Goal: Information Seeking & Learning: Learn about a topic

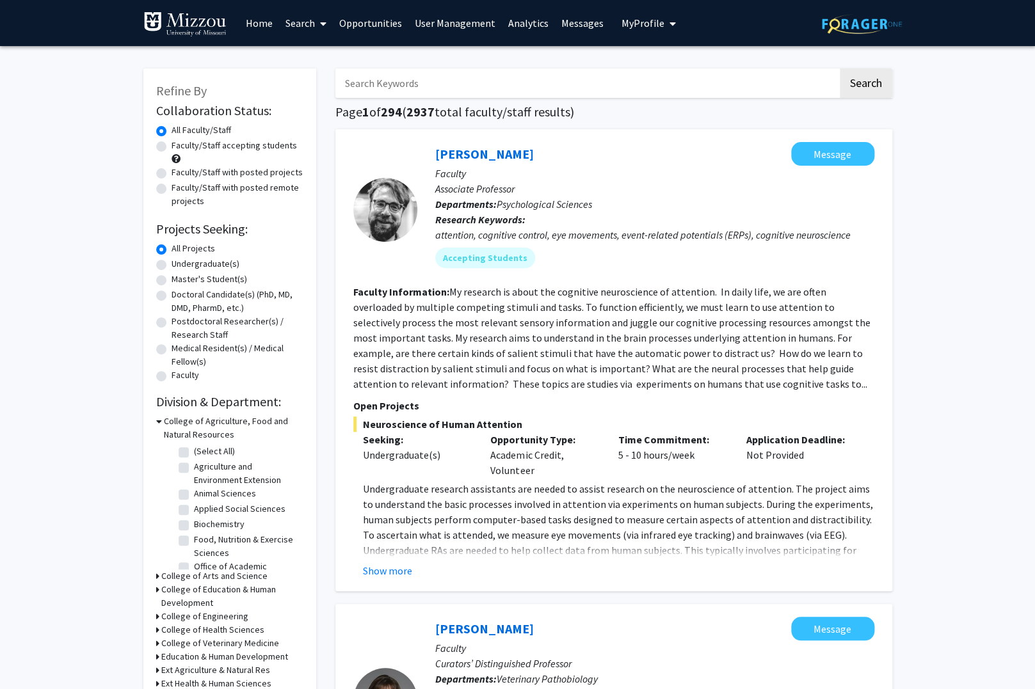
click at [171, 144] on label "Faculty/Staff accepting students" at bounding box center [233, 145] width 125 height 13
click at [171, 144] on input "Faculty/Staff accepting students" at bounding box center [175, 143] width 8 height 8
radio input "true"
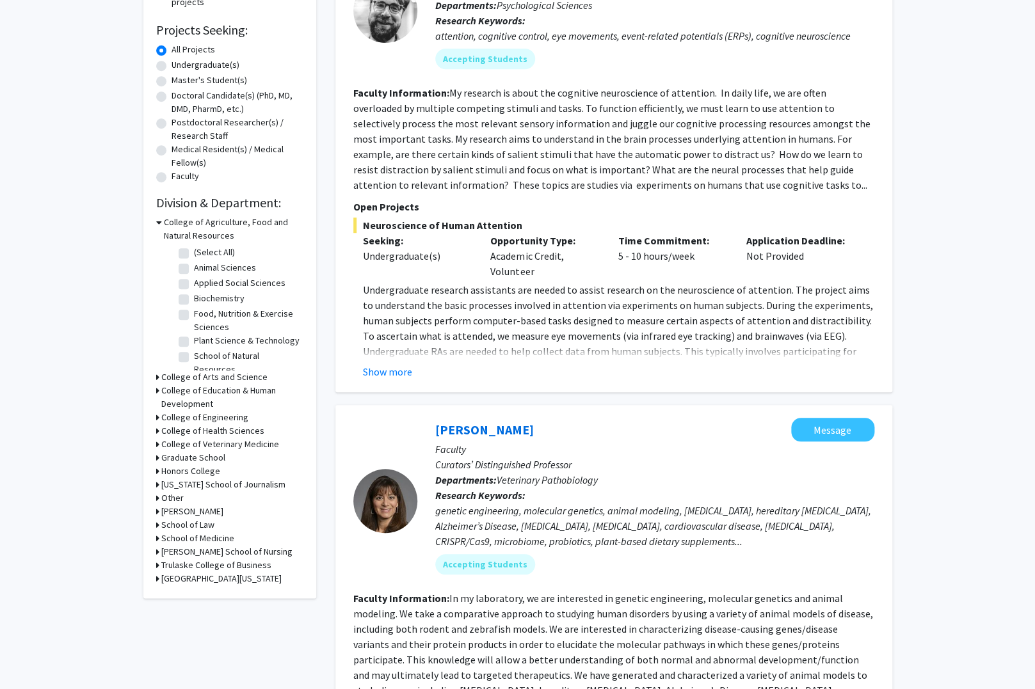
scroll to position [200, 0]
click at [159, 383] on icon at bounding box center [157, 389] width 3 height 13
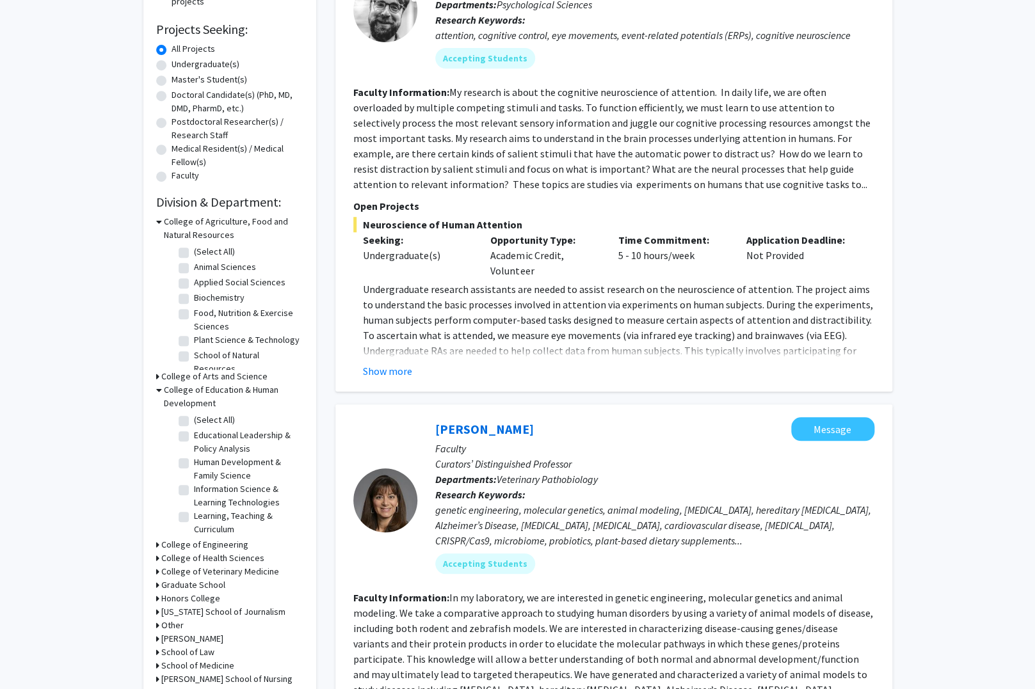
click at [194, 509] on label "Learning, Teaching & Curriculum" at bounding box center [247, 522] width 106 height 27
click at [194, 509] on input "Learning, Teaching & Curriculum" at bounding box center [198, 513] width 8 height 8
checkbox input "true"
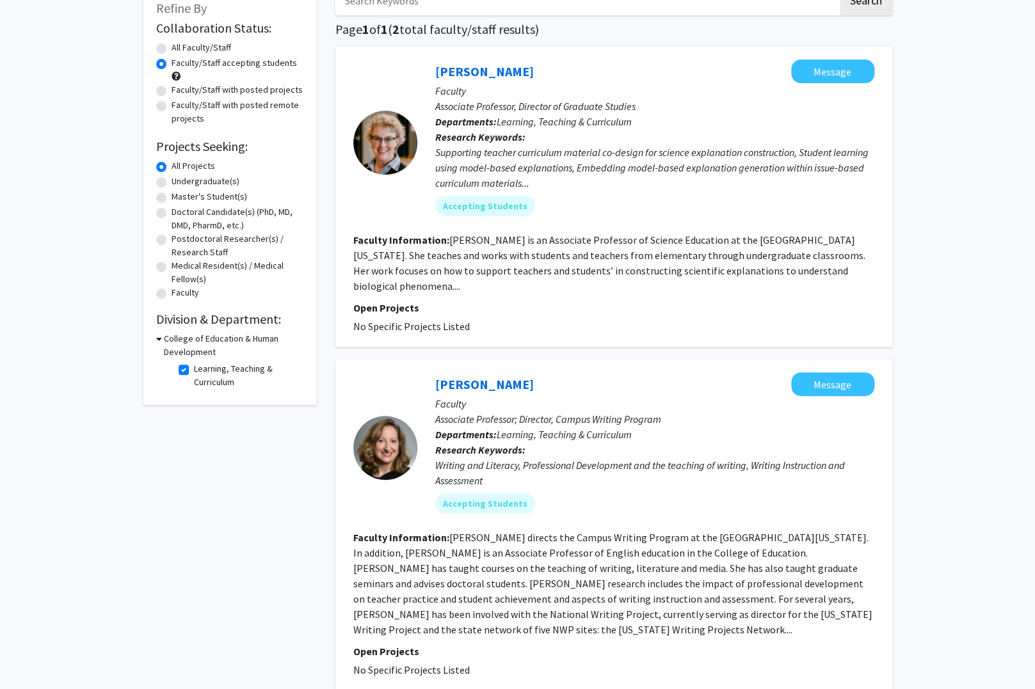
scroll to position [195, 0]
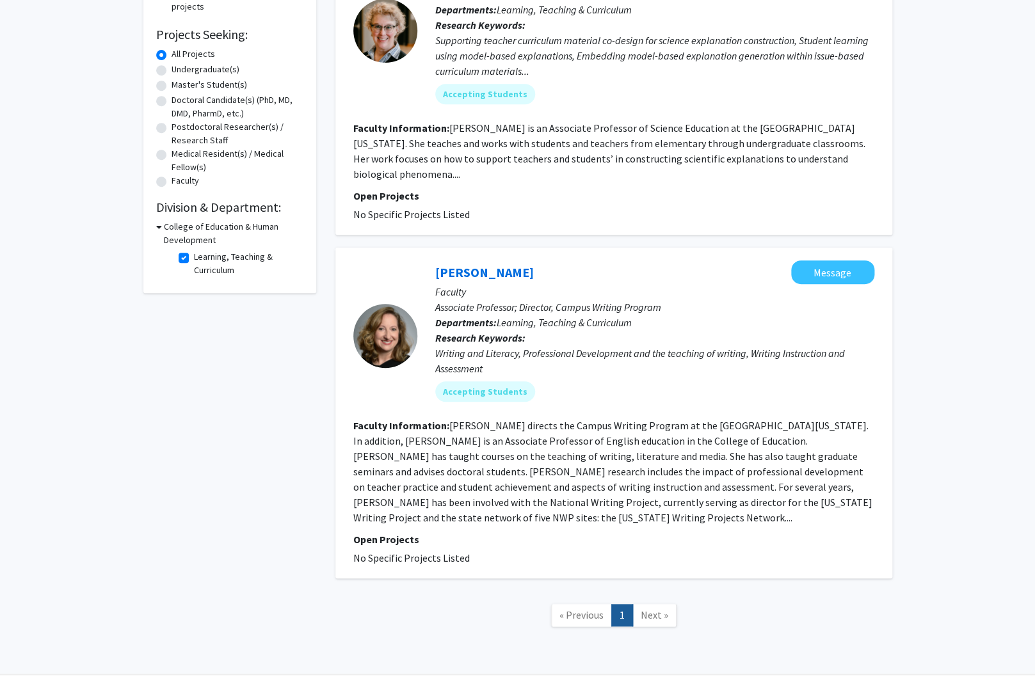
click at [646, 609] on span "Next »" at bounding box center [655, 615] width 28 height 13
click at [576, 609] on span "« Previous" at bounding box center [581, 615] width 44 height 13
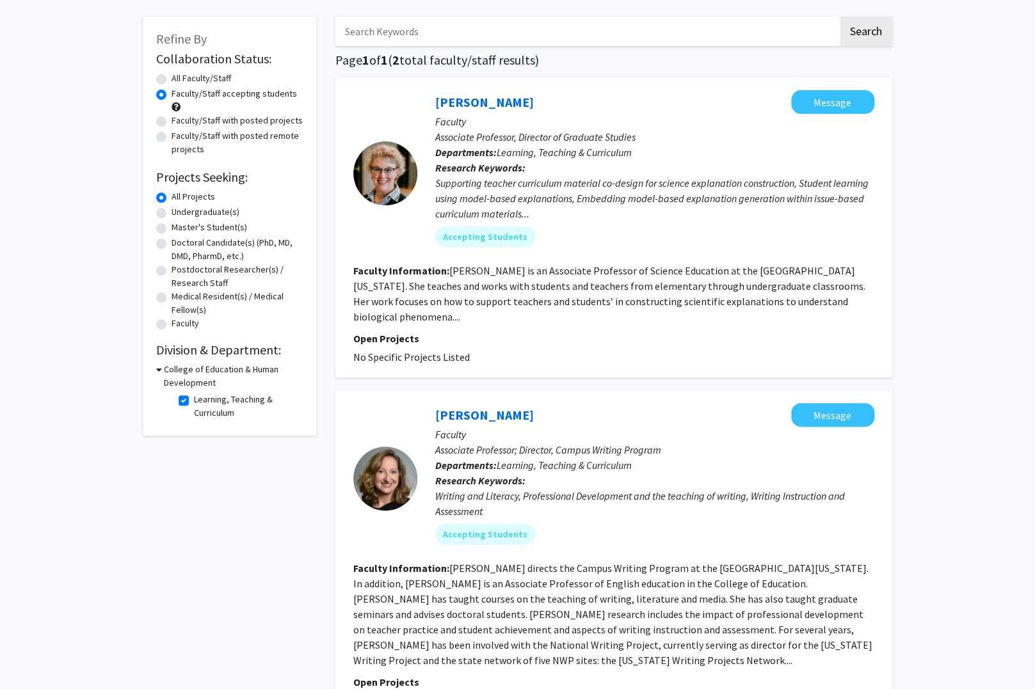
scroll to position [0, 0]
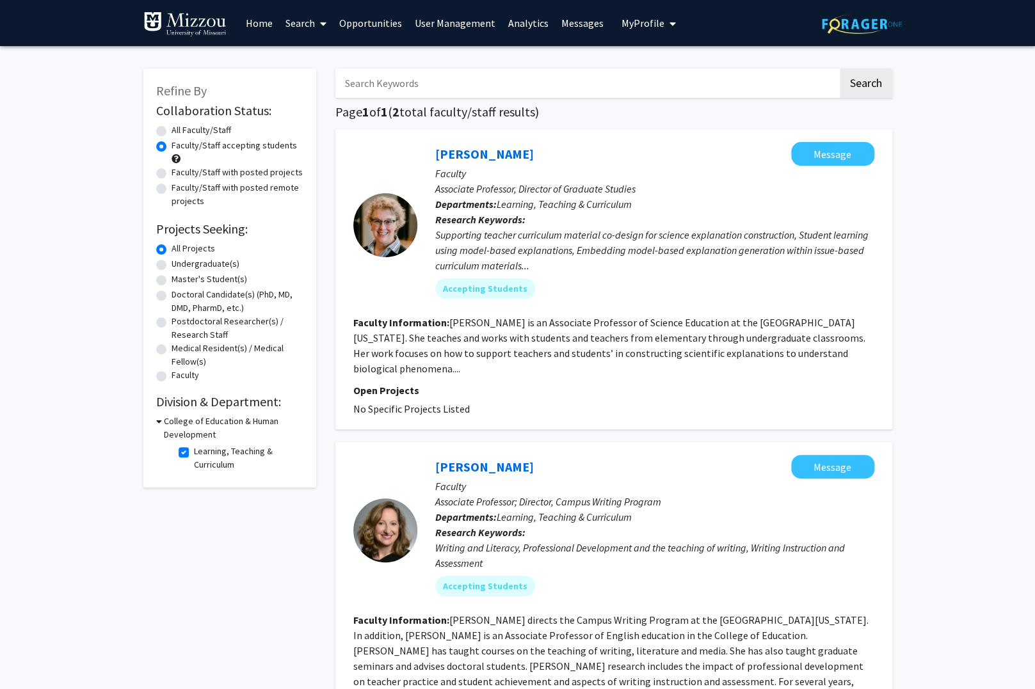
click at [155, 410] on div "Refine By Collaboration Status: Collaboration Status All Faculty/Staff Collabor…" at bounding box center [229, 277] width 173 height 419
click at [194, 445] on label "Learning, Teaching & Curriculum" at bounding box center [247, 458] width 106 height 27
click at [194, 445] on input "Learning, Teaching & Curriculum" at bounding box center [198, 449] width 8 height 8
checkbox input "false"
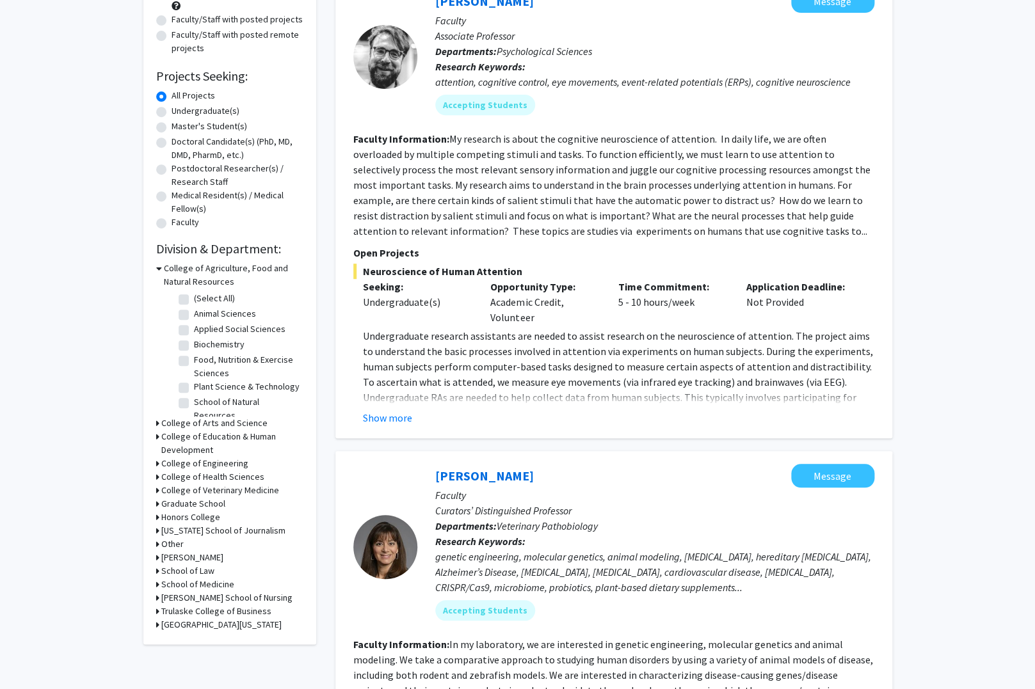
scroll to position [158, 0]
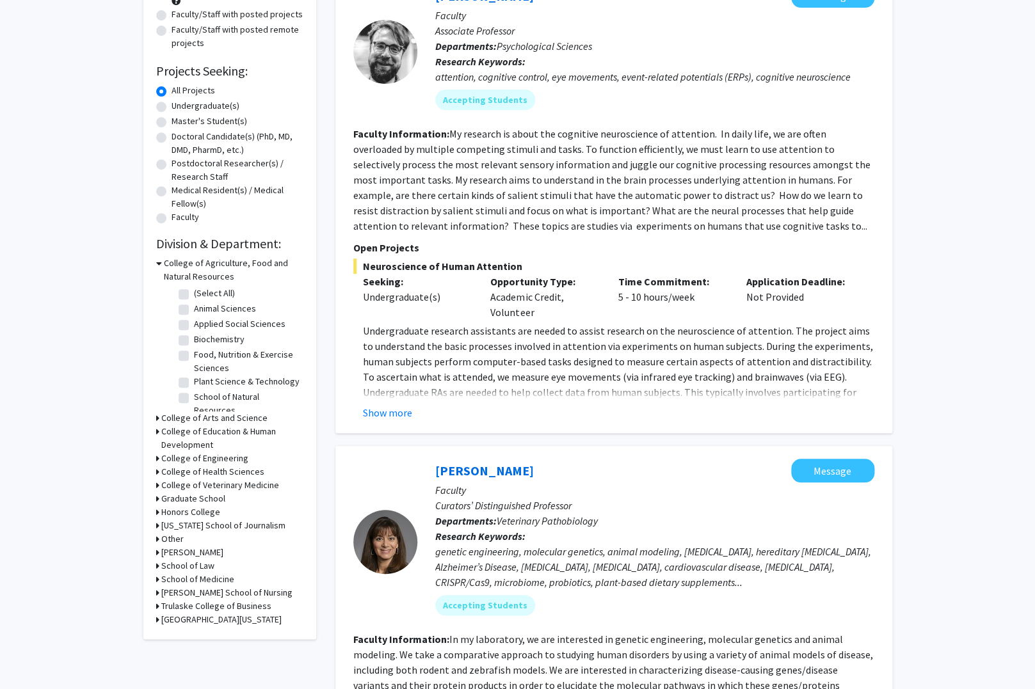
click at [159, 425] on icon at bounding box center [157, 431] width 3 height 13
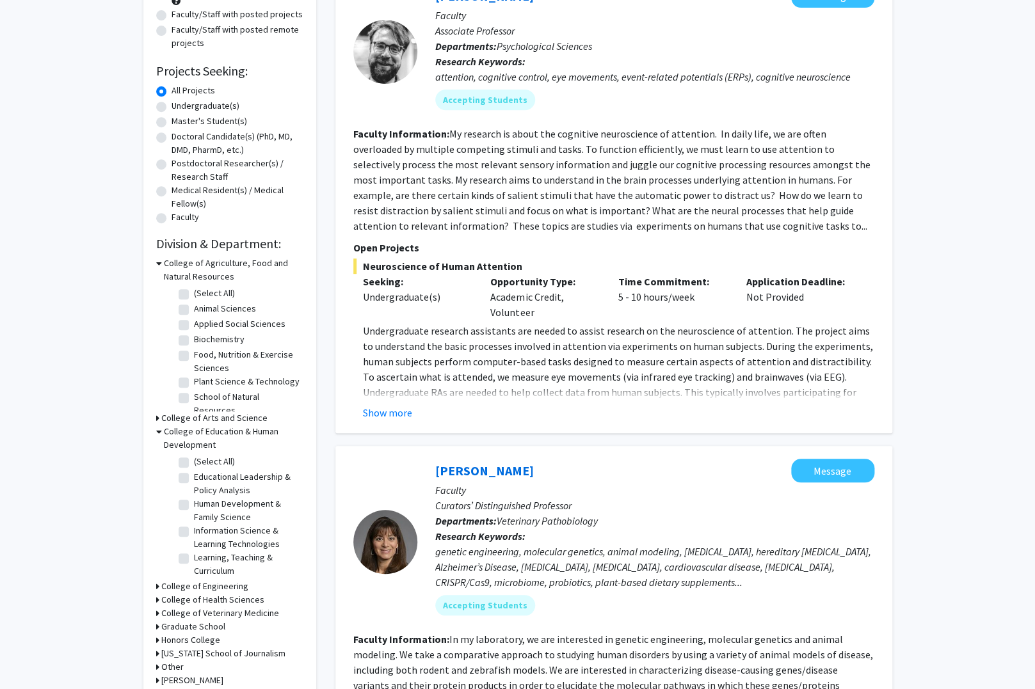
click at [194, 455] on label "(Select All)" at bounding box center [214, 461] width 41 height 13
click at [194, 455] on input "(Select All)" at bounding box center [198, 459] width 8 height 8
checkbox input "true"
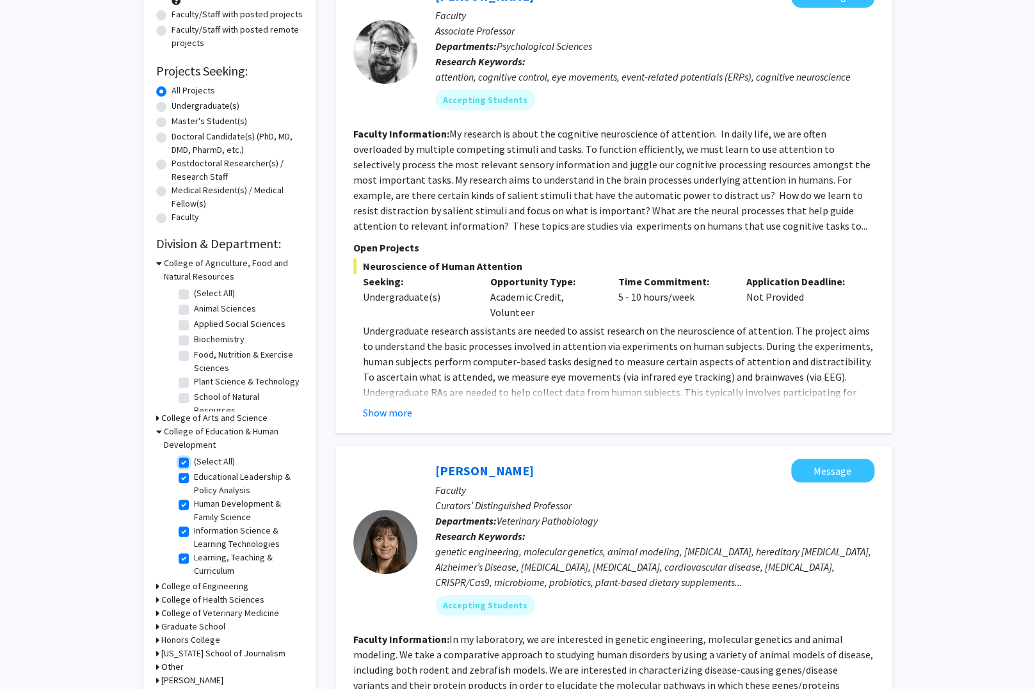
checkbox input "true"
